Goal: Task Accomplishment & Management: Manage account settings

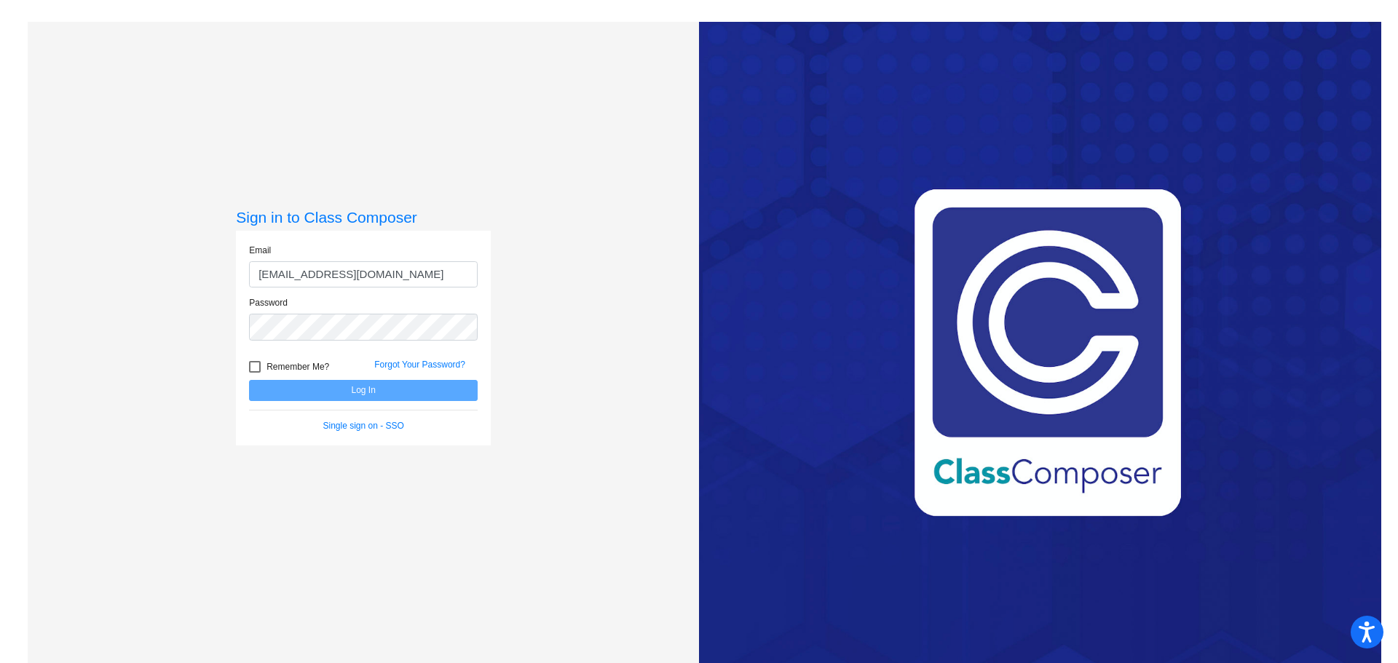
type input "[EMAIL_ADDRESS][DOMAIN_NAME]"
click at [309, 343] on div "Password" at bounding box center [363, 322] width 250 height 53
click at [249, 380] on button "Log In" at bounding box center [363, 390] width 229 height 21
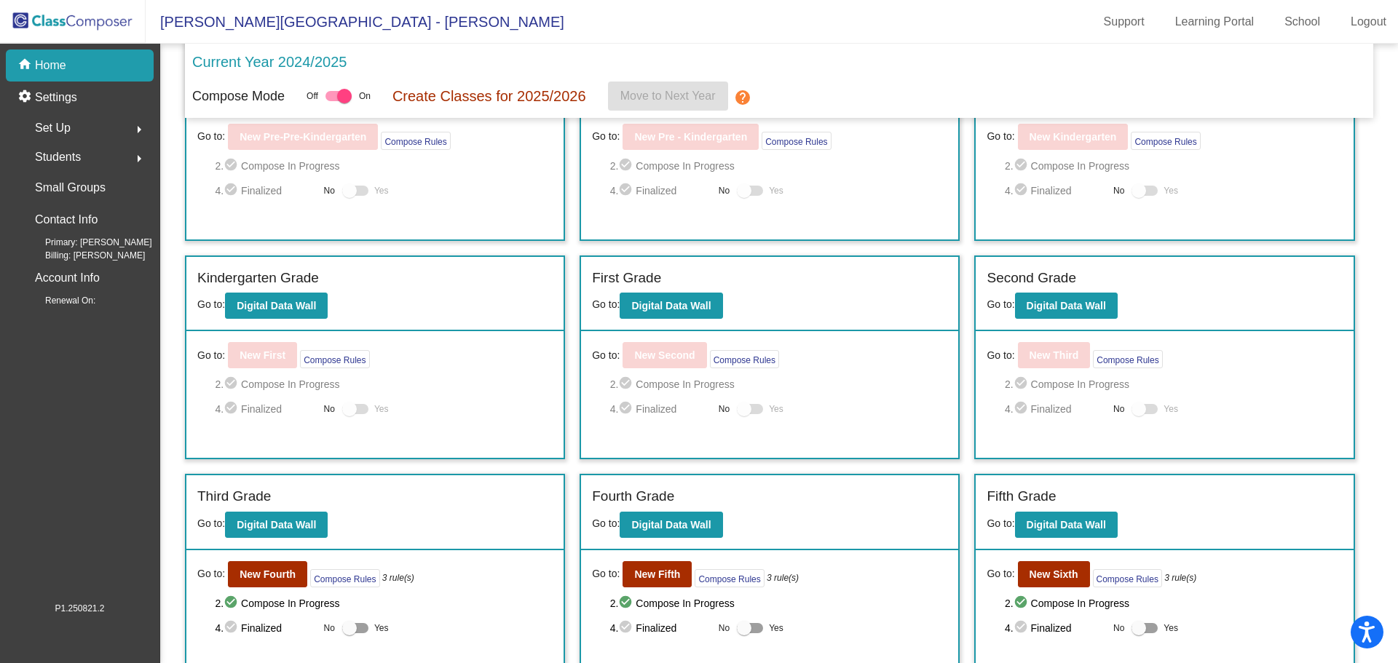
scroll to position [197, 0]
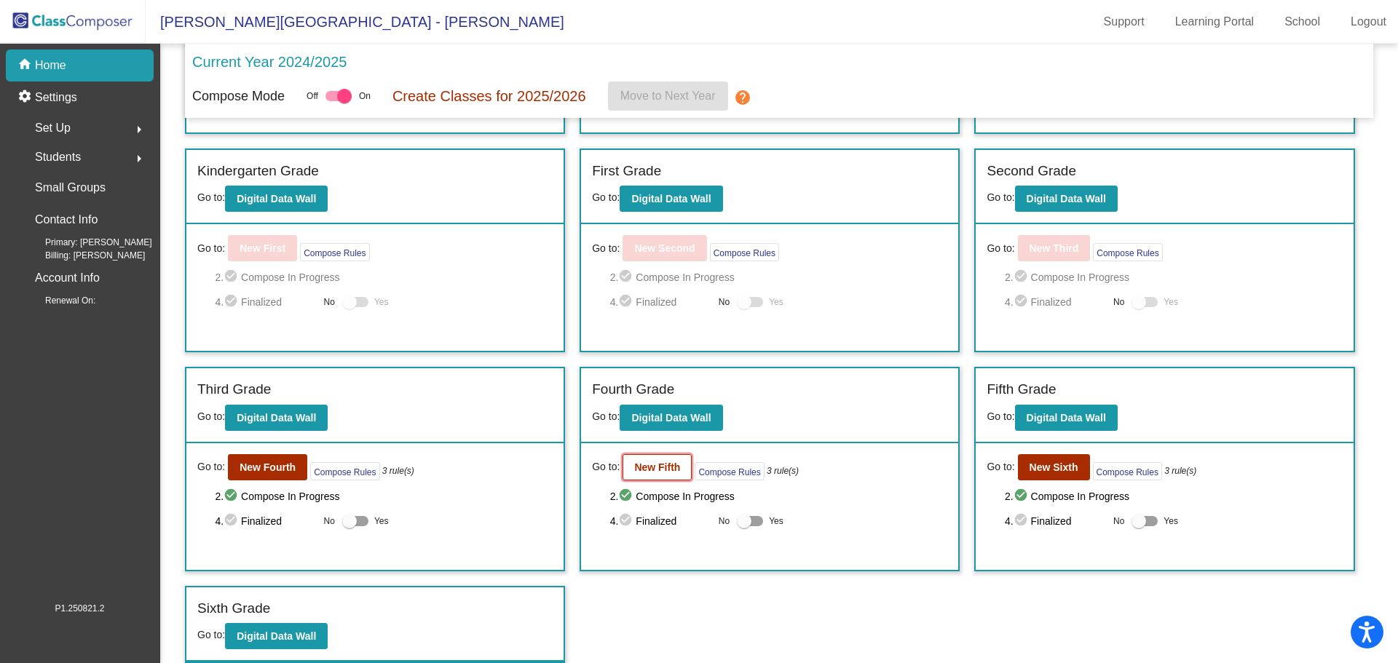
click at [651, 467] on b "New Fifth" at bounding box center [657, 468] width 46 height 12
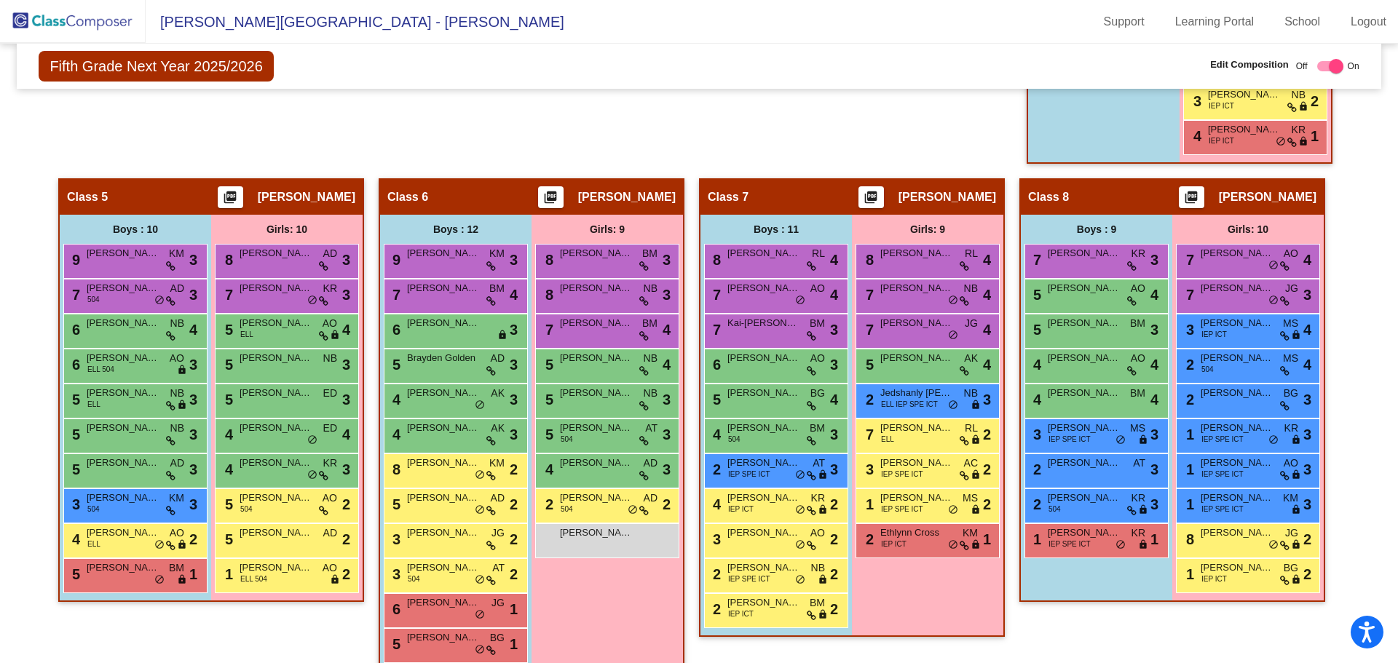
scroll to position [1082, 0]
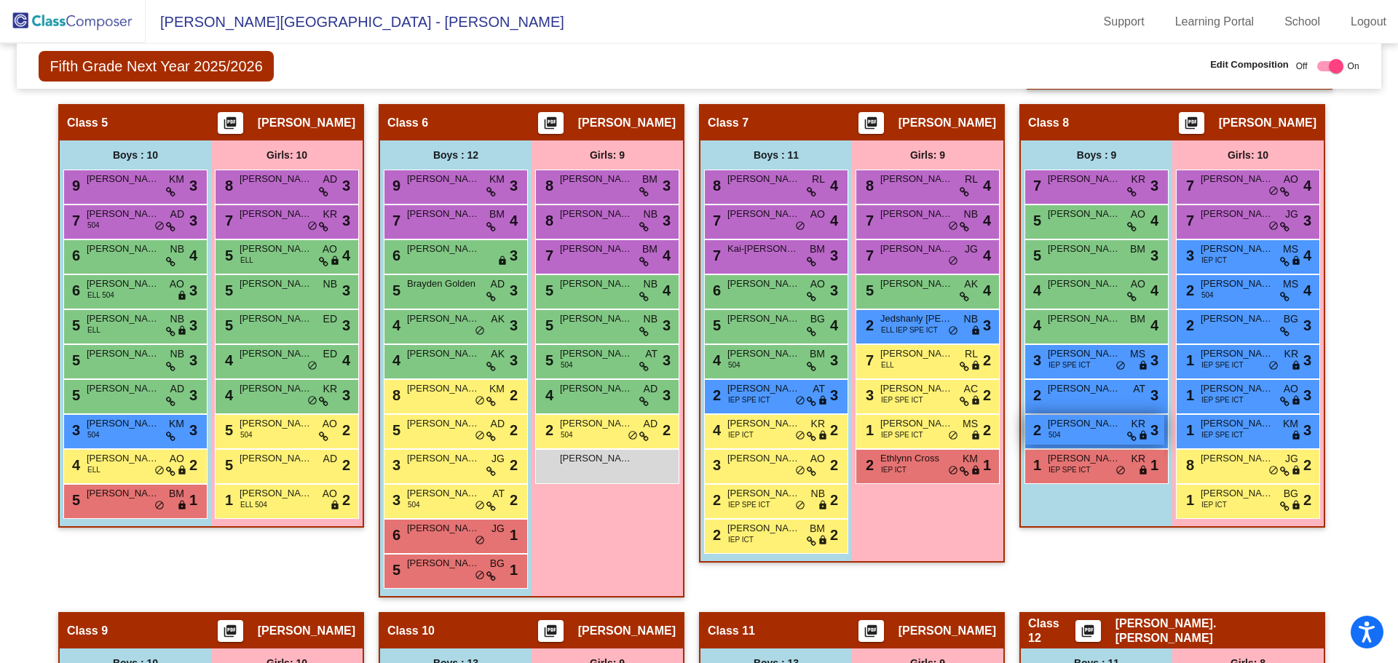
click at [1059, 432] on div "2 [PERSON_NAME] 504 KR lock do_not_disturb_alt 3" at bounding box center [1094, 430] width 139 height 30
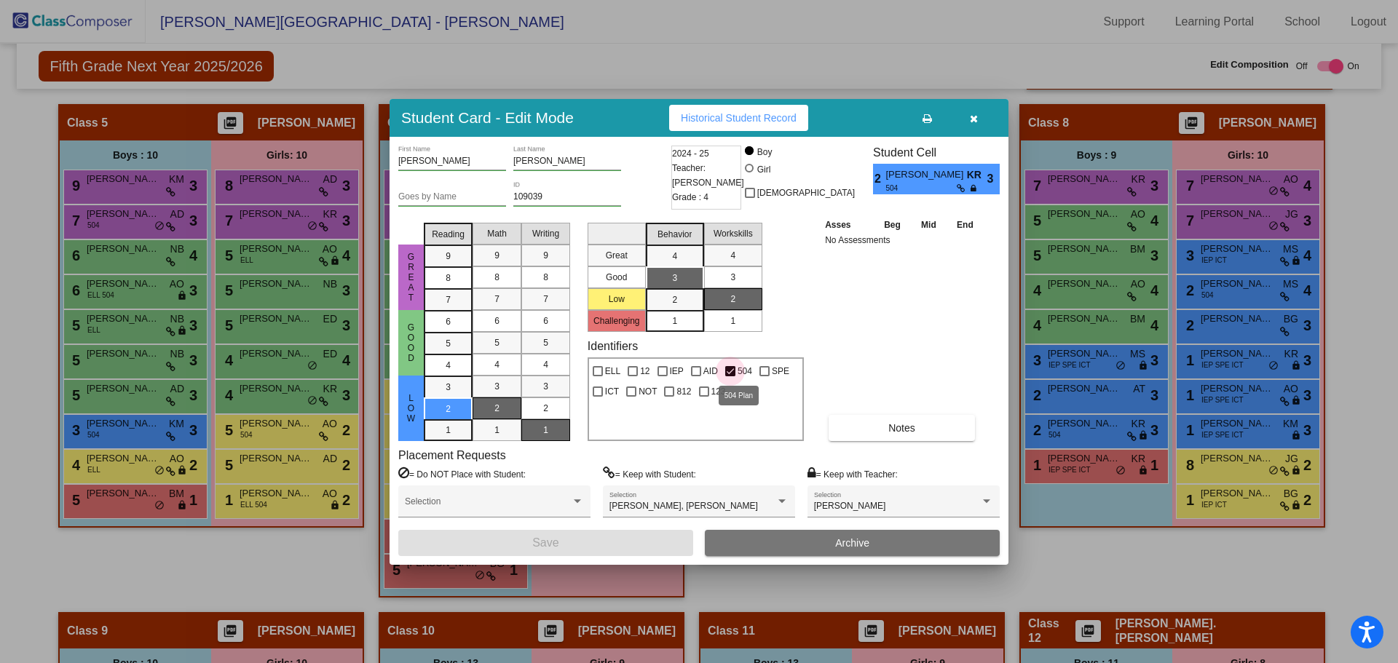
click at [734, 369] on div at bounding box center [730, 371] width 10 height 10
click at [730, 376] on input "504" at bounding box center [729, 376] width 1 height 1
checkbox input "false"
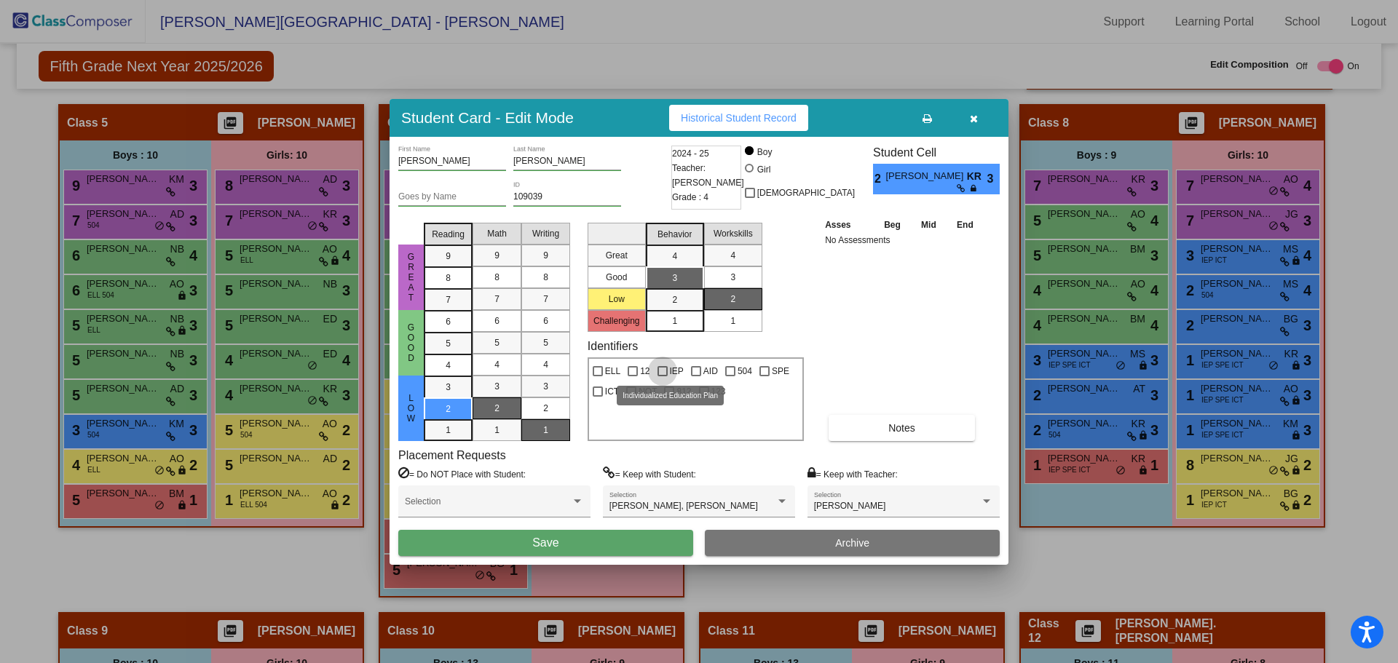
click at [662, 370] on div at bounding box center [662, 371] width 10 height 10
click at [662, 376] on input "IEP" at bounding box center [662, 376] width 1 height 1
checkbox input "true"
click at [587, 546] on button "Save" at bounding box center [545, 543] width 295 height 26
